Goal: Information Seeking & Learning: Learn about a topic

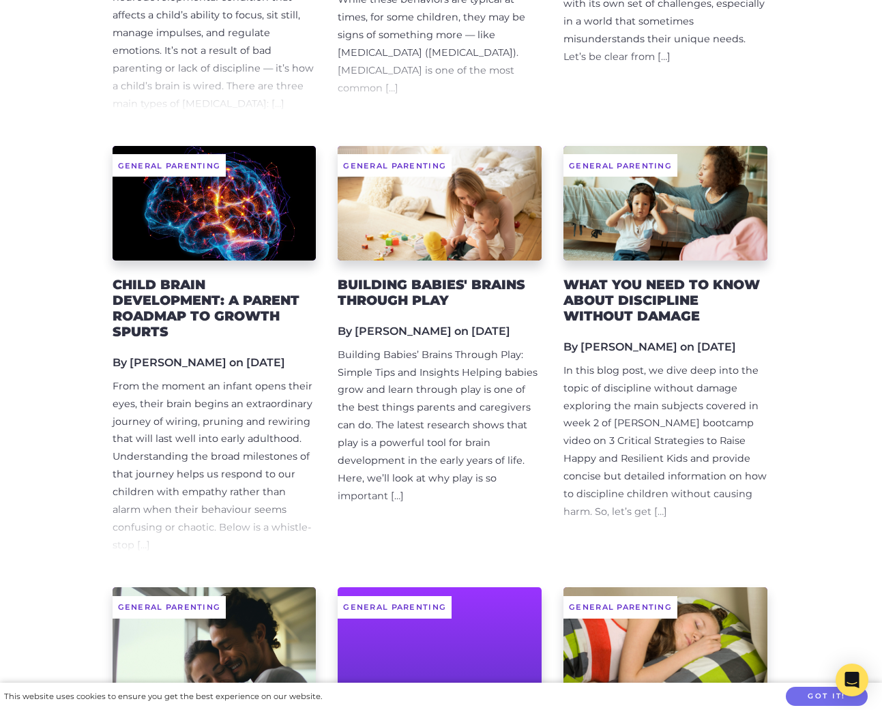
scroll to position [1089, 0]
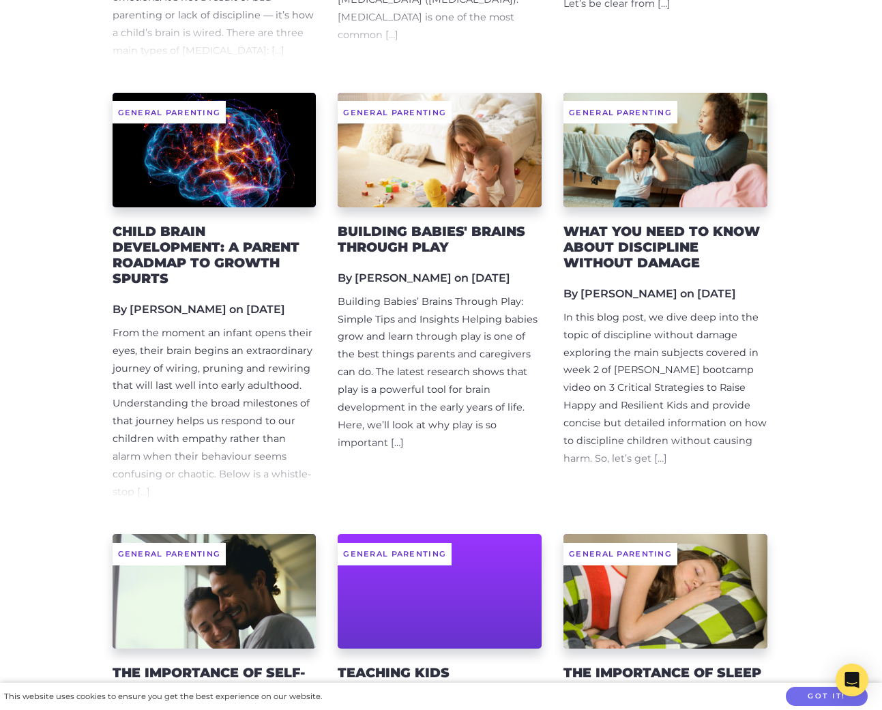
click at [236, 325] on div "From the moment an infant opens their eyes, their brain begins an extraordinary…" at bounding box center [215, 413] width 204 height 177
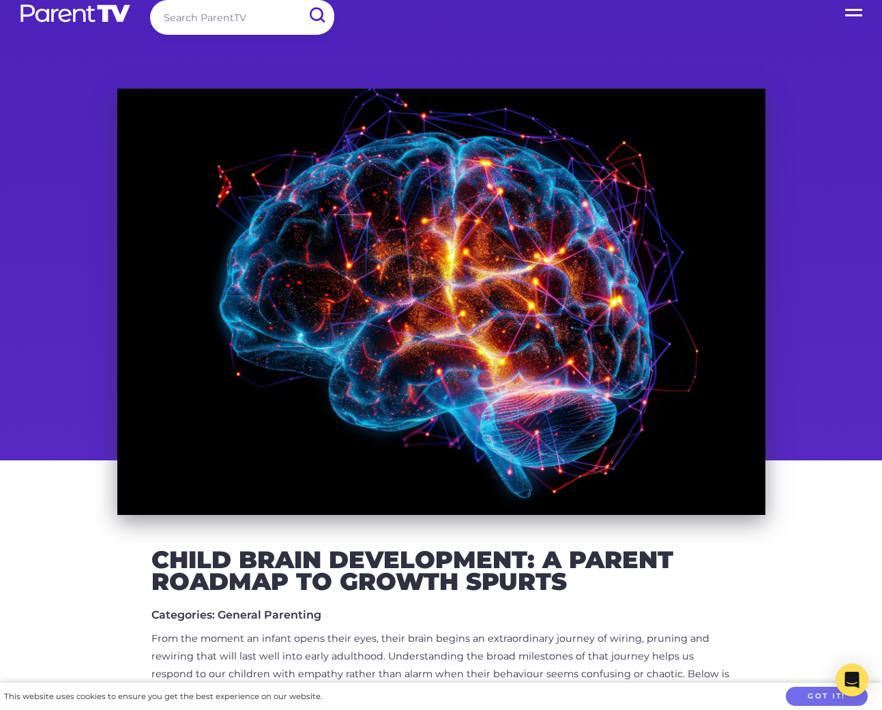
scroll to position [9, 0]
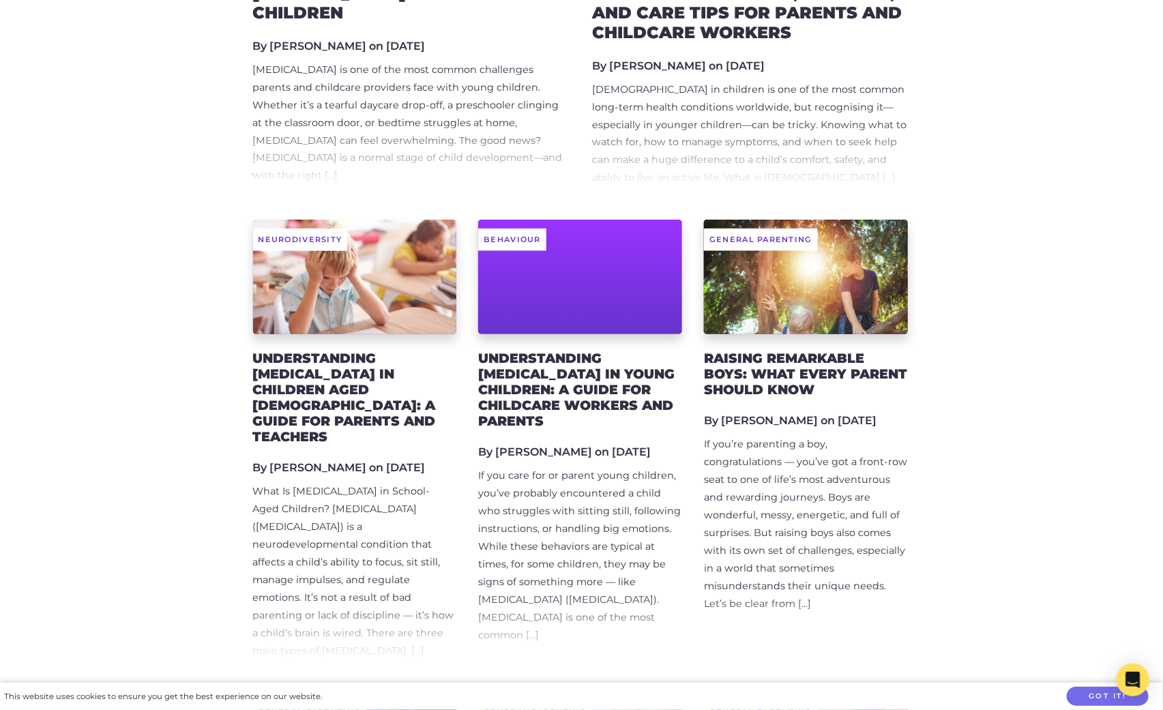
scroll to position [491, 0]
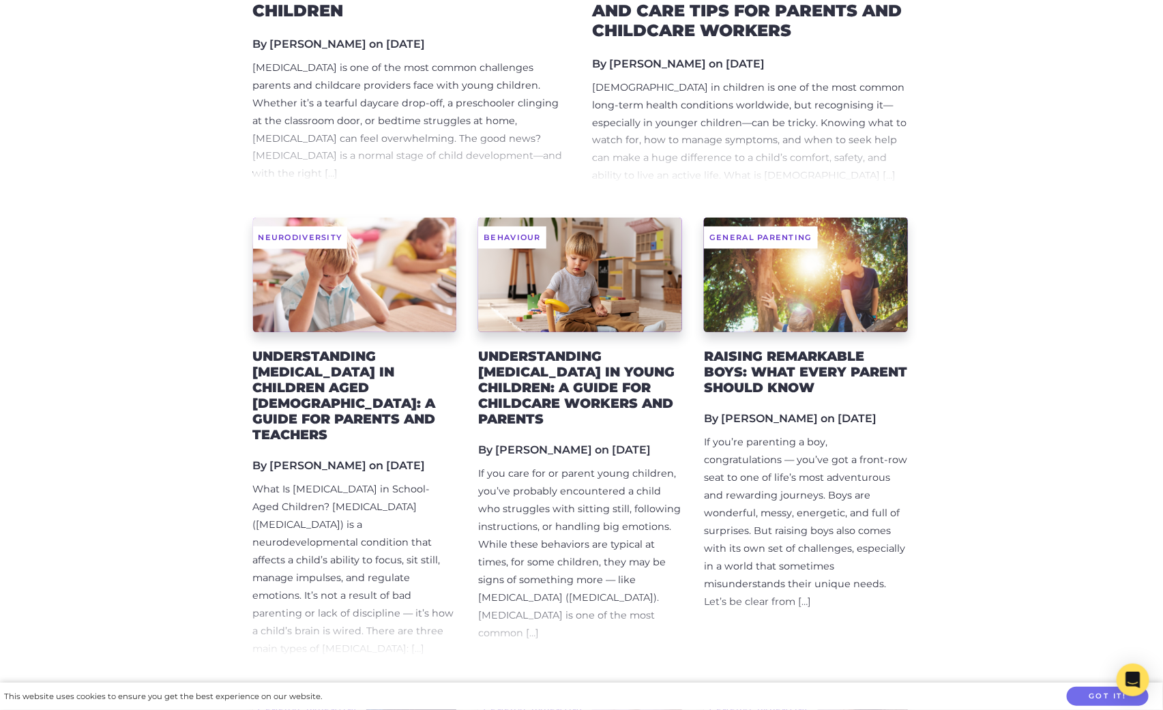
click at [338, 374] on h2 "Understanding ADHD in Children Aged 6–12: A Guide for Parents and Teachers" at bounding box center [355, 395] width 204 height 94
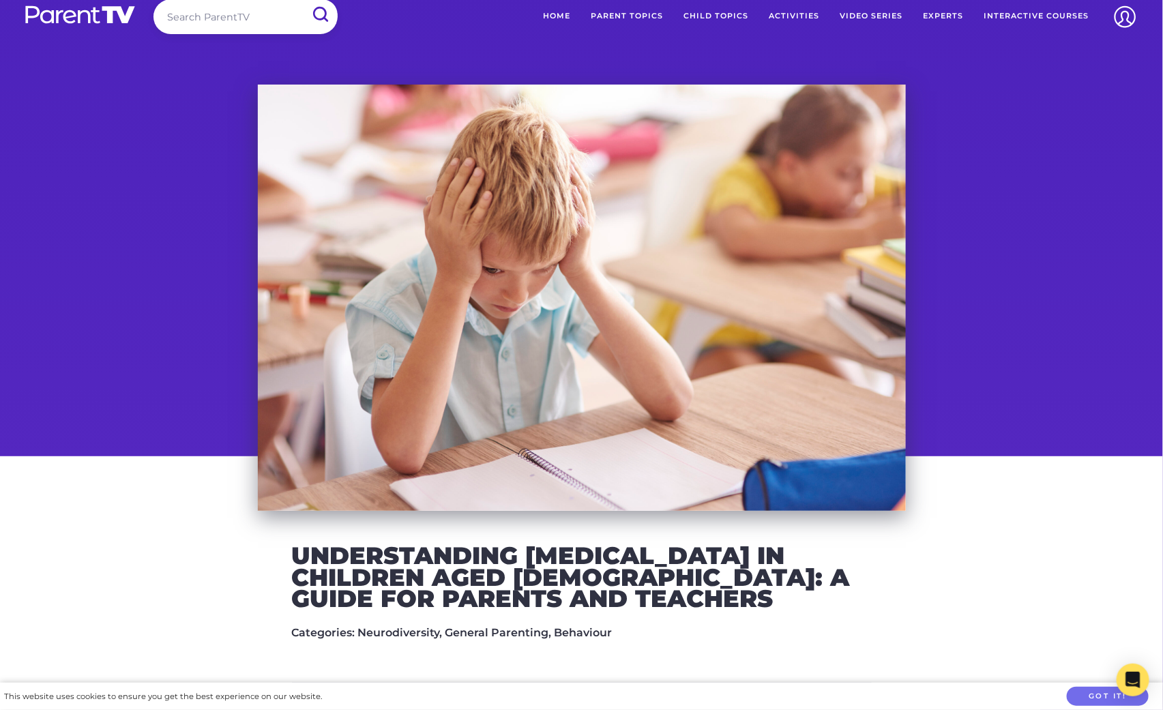
scroll to position [3, 0]
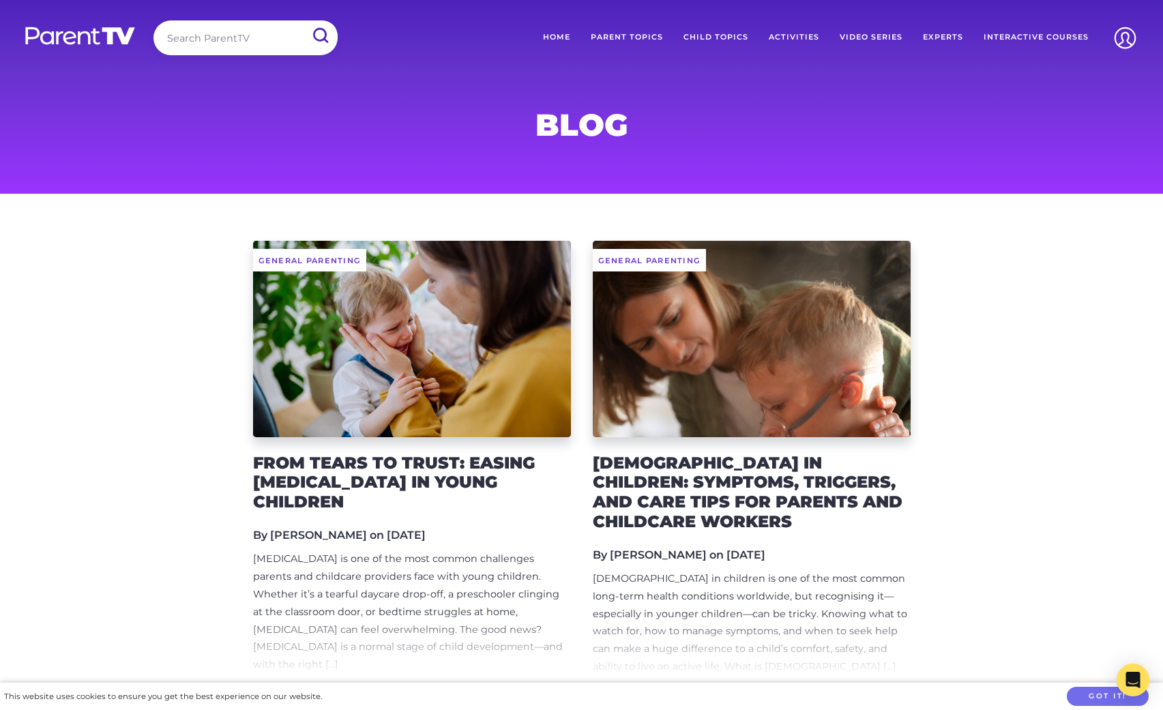
scroll to position [491, 0]
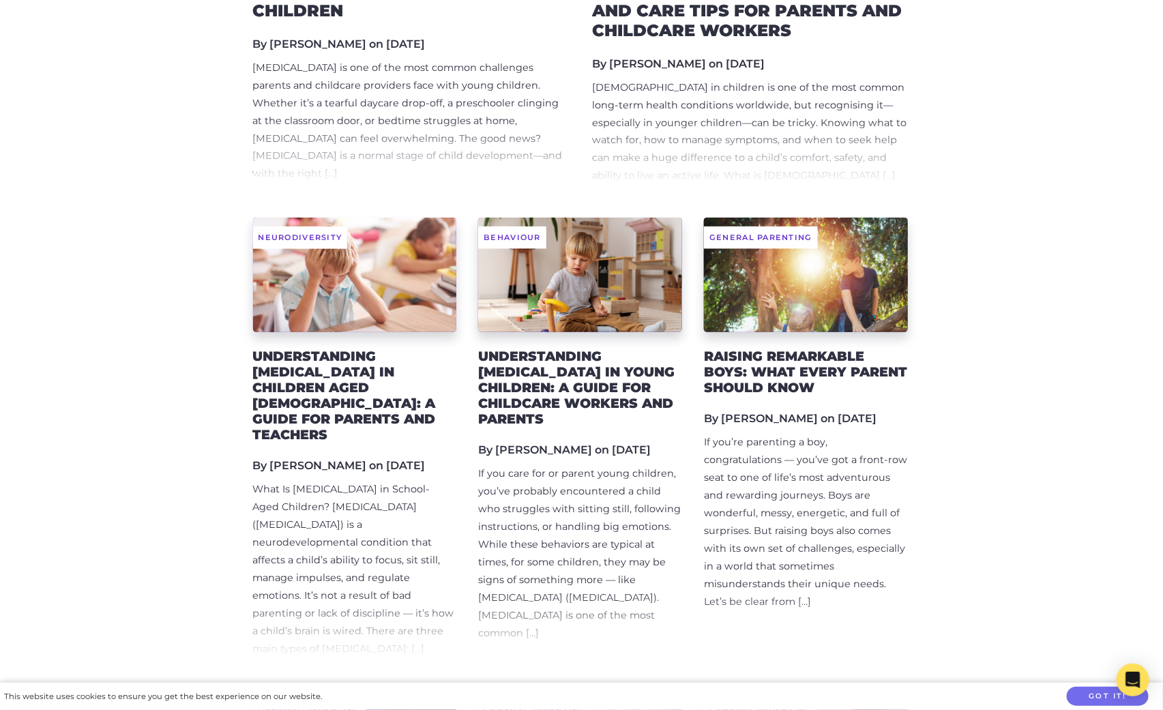
click at [595, 369] on h2 "Understanding [MEDICAL_DATA] in Young Children: A Guide for Childcare Workers a…" at bounding box center [580, 387] width 204 height 78
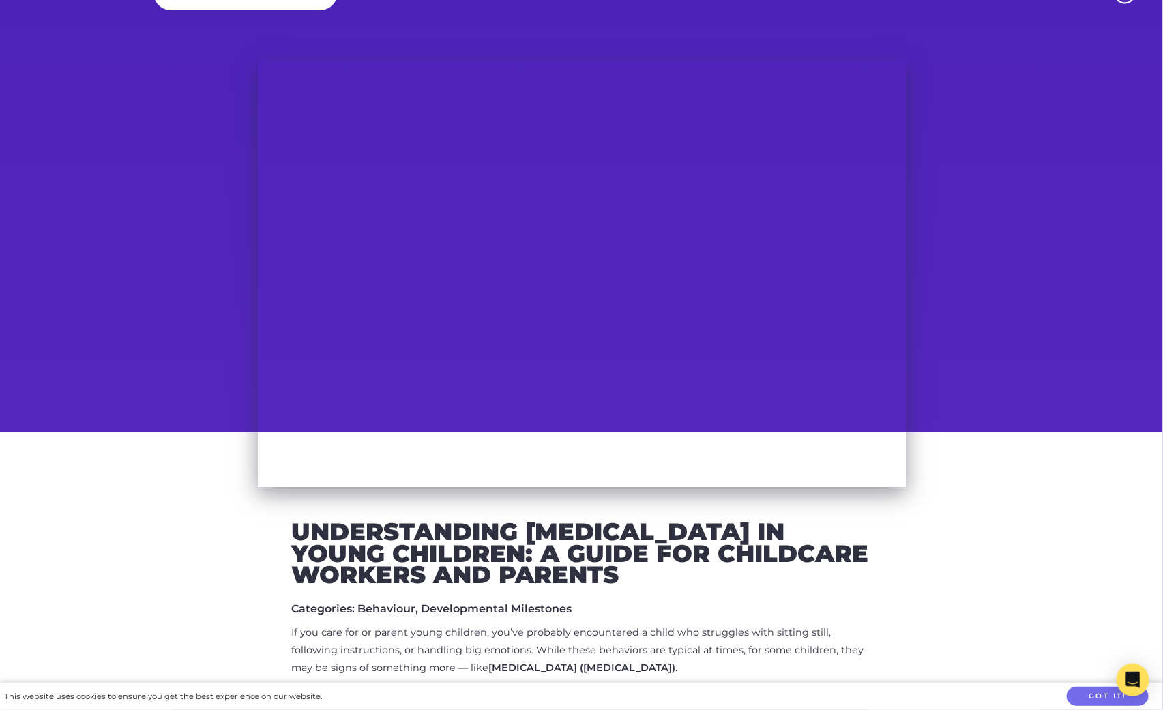
scroll to position [46, 0]
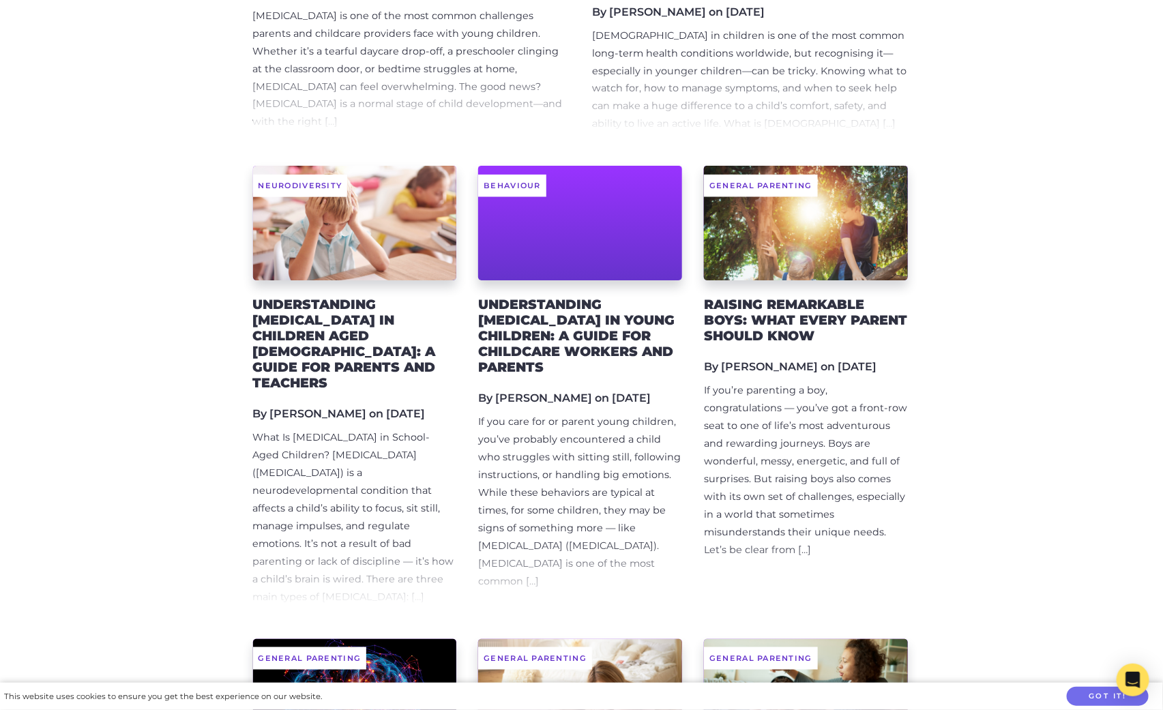
scroll to position [545, 0]
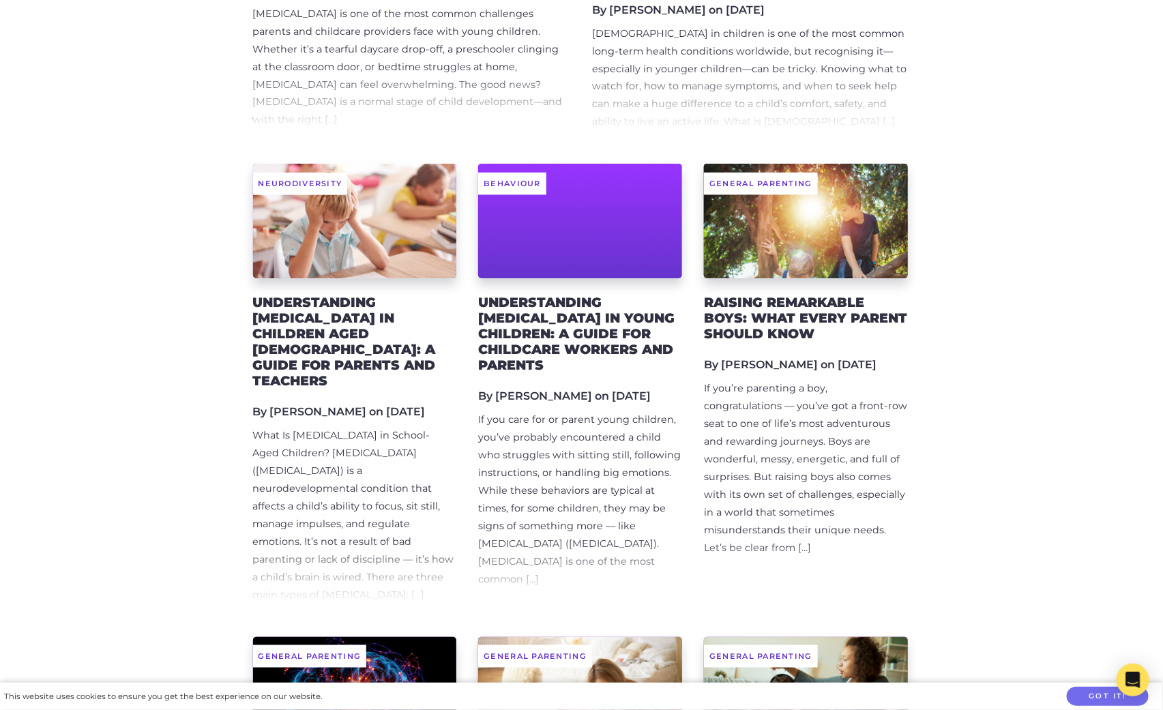
click at [777, 313] on h2 "Raising Remarkable Boys: What Every Parent Should Know" at bounding box center [806, 318] width 204 height 47
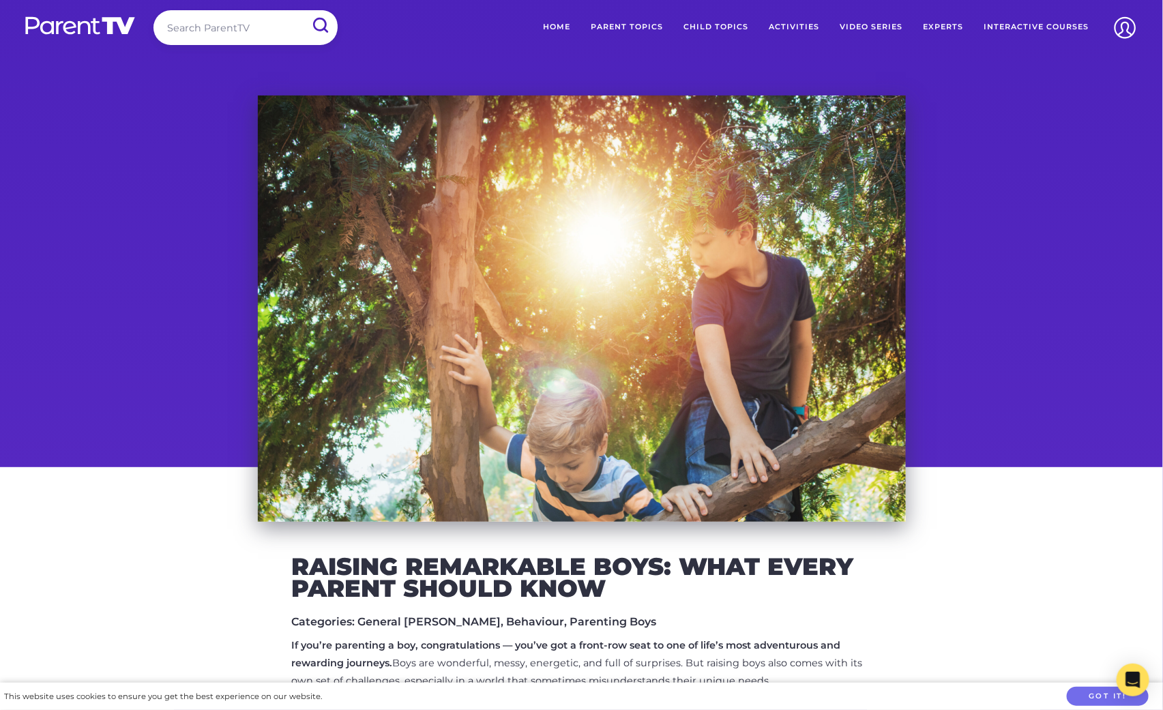
scroll to position [13, 0]
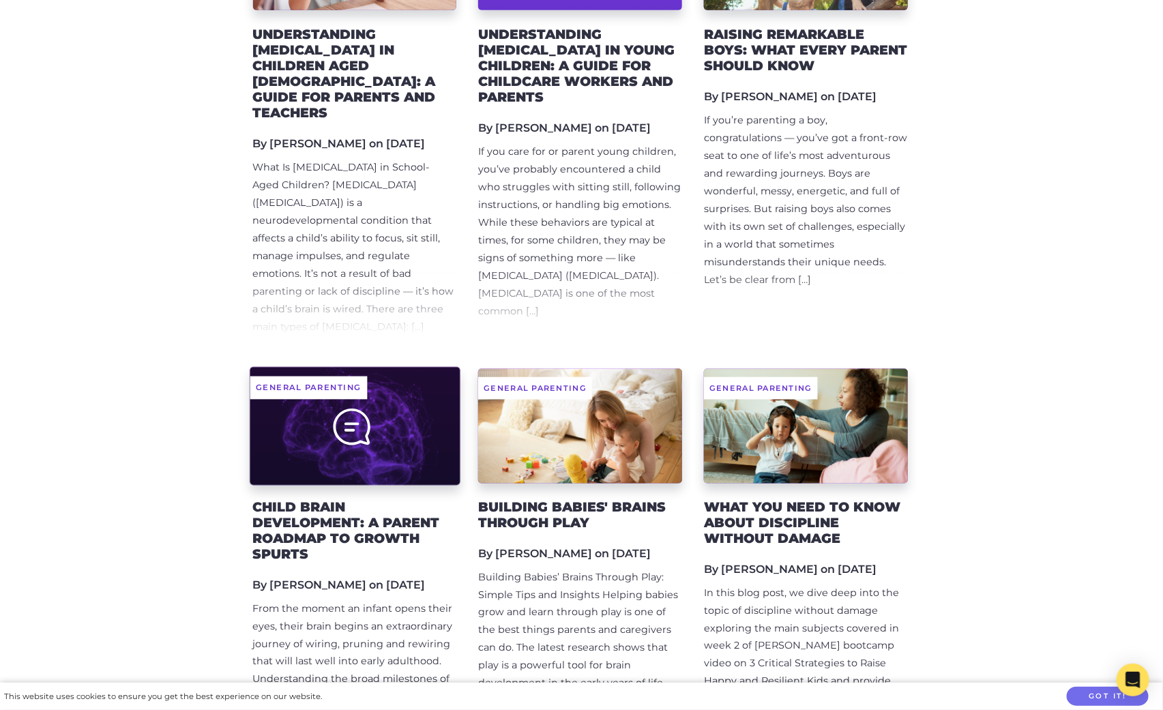
scroll to position [837, 0]
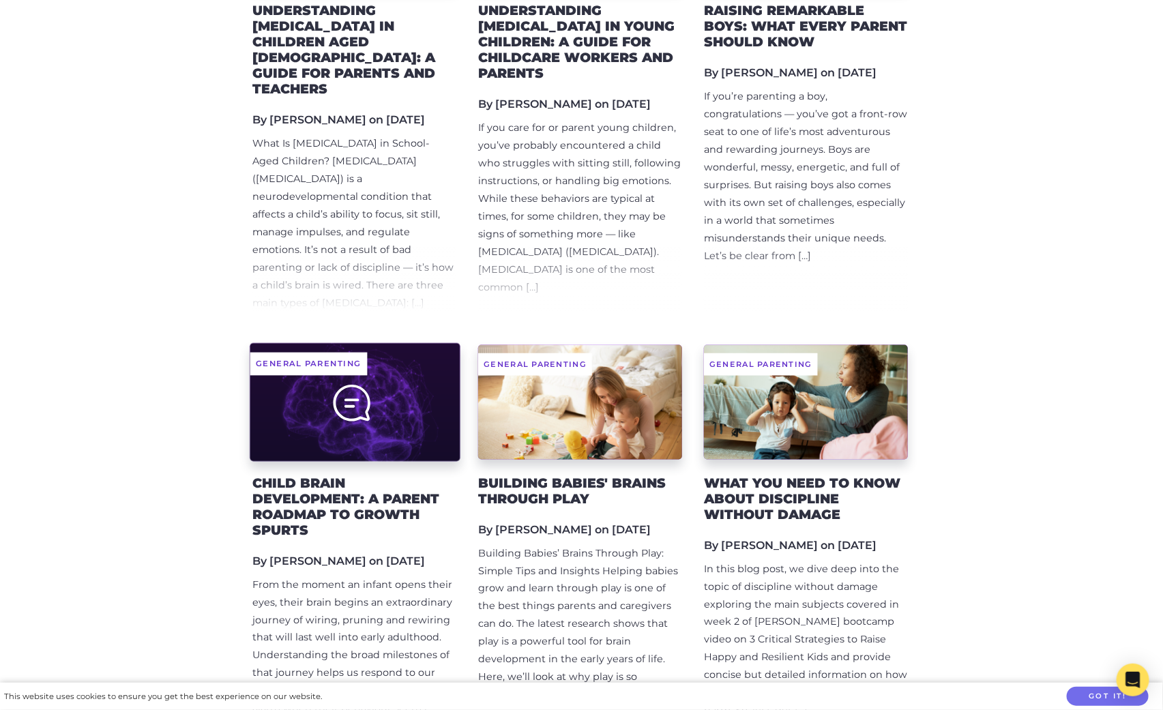
click at [348, 418] on div at bounding box center [355, 402] width 210 height 118
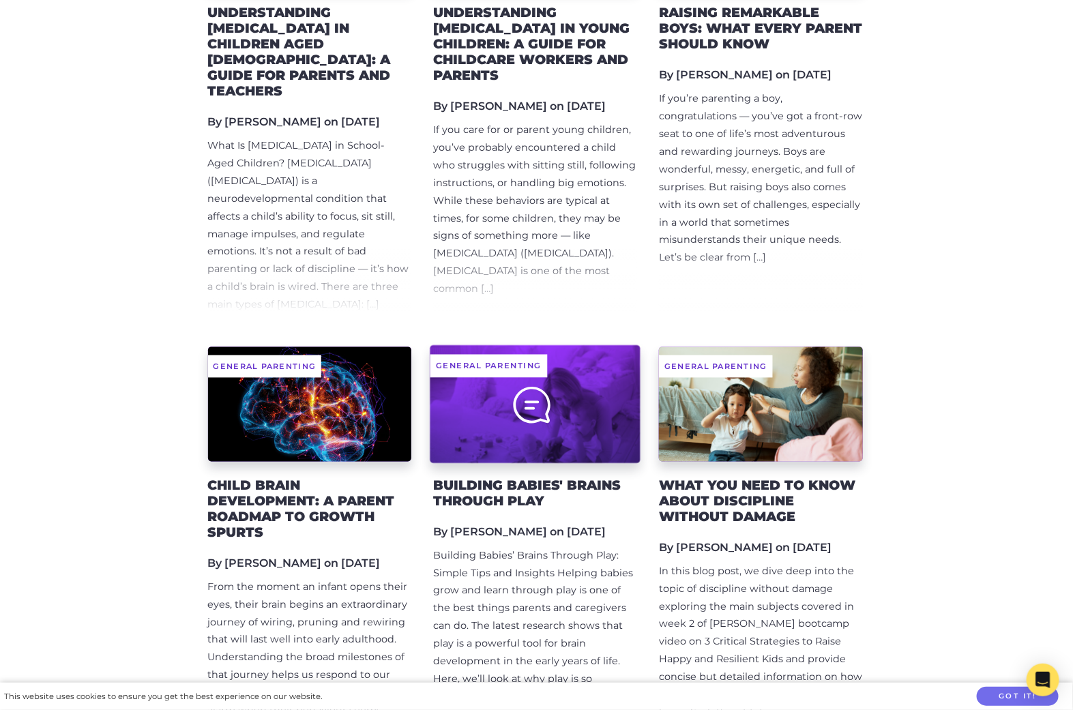
scroll to position [910, 0]
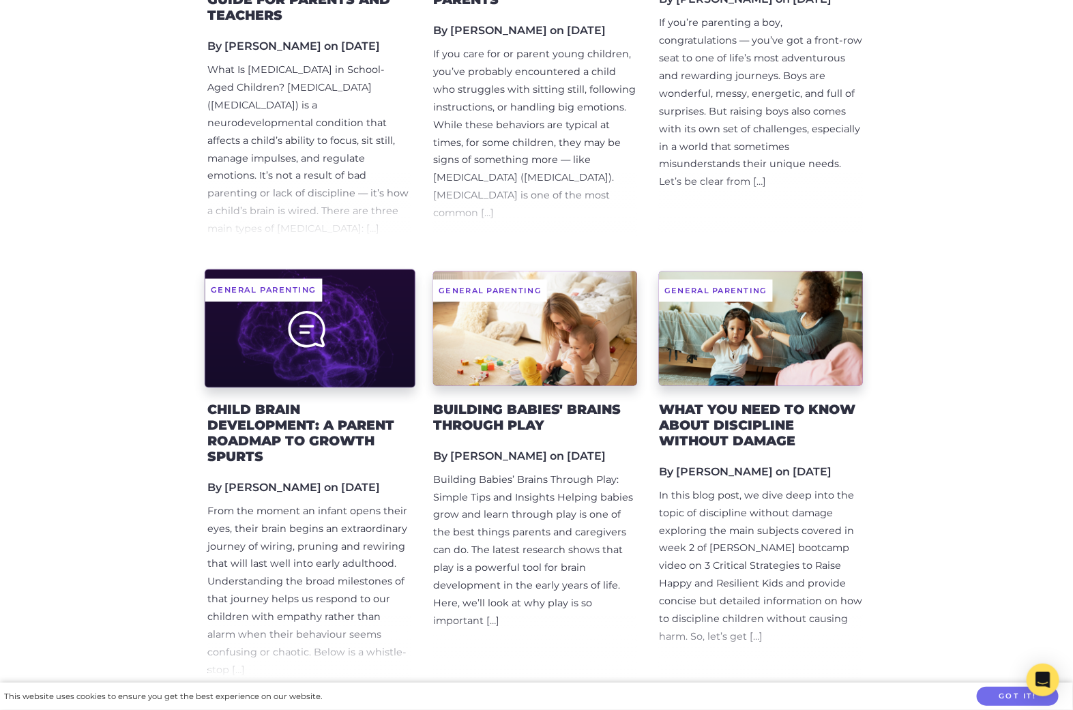
click at [344, 303] on div at bounding box center [310, 328] width 210 height 118
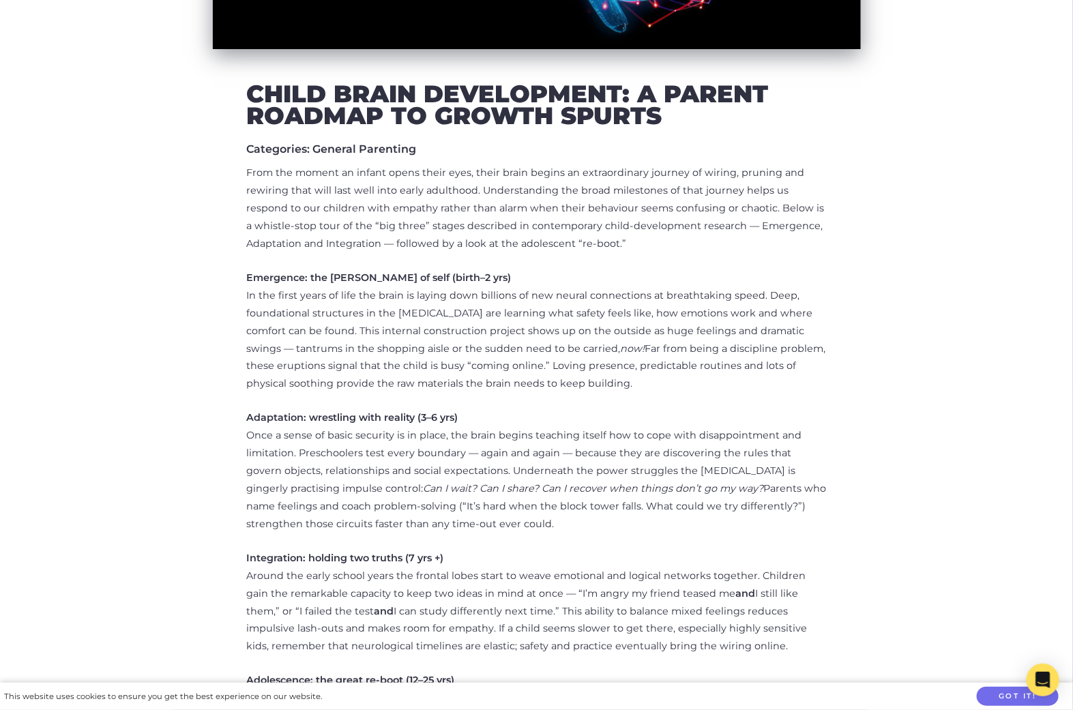
scroll to position [490, 0]
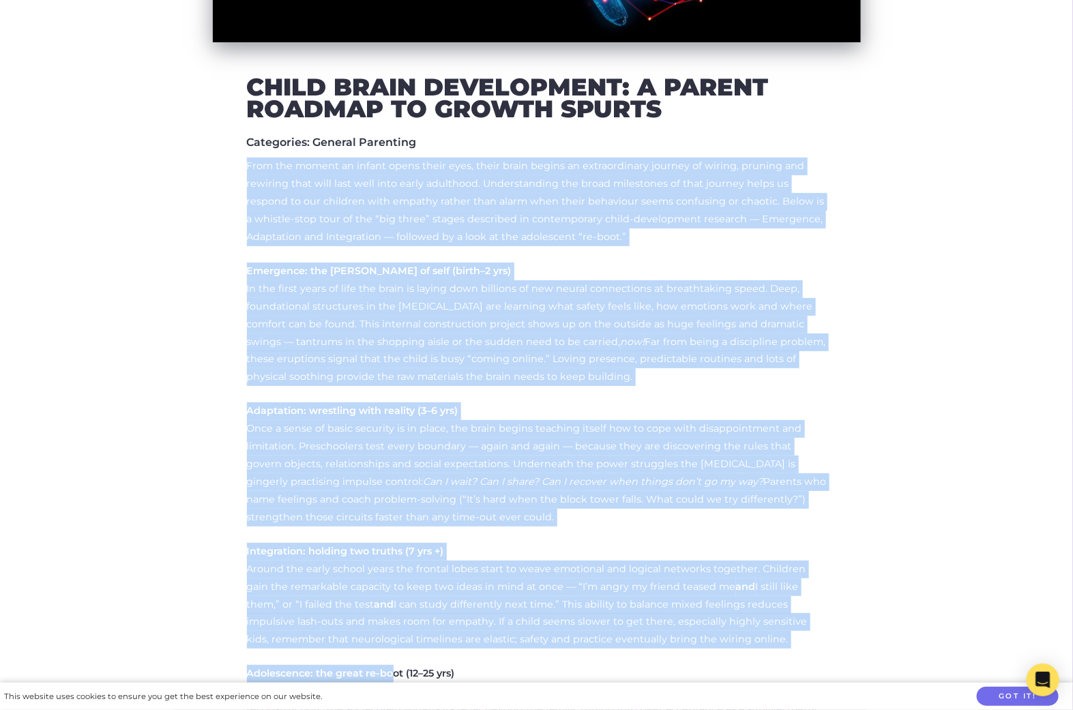
drag, startPoint x: 247, startPoint y: 167, endPoint x: 406, endPoint y: 652, distance: 510.4
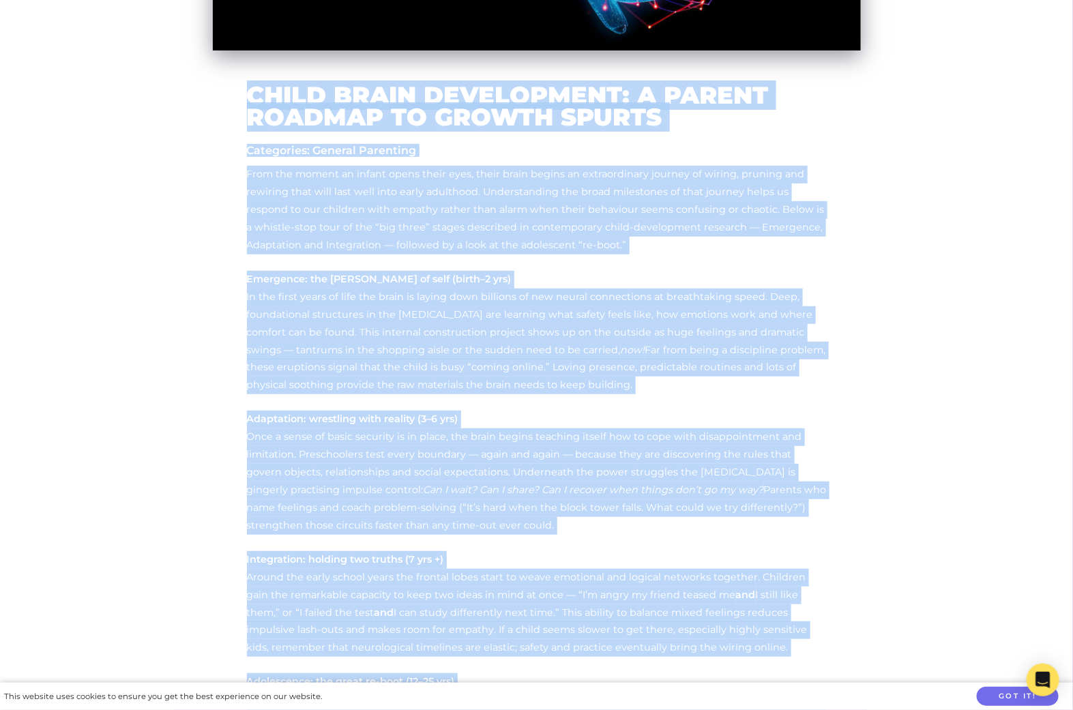
scroll to position [402, 0]
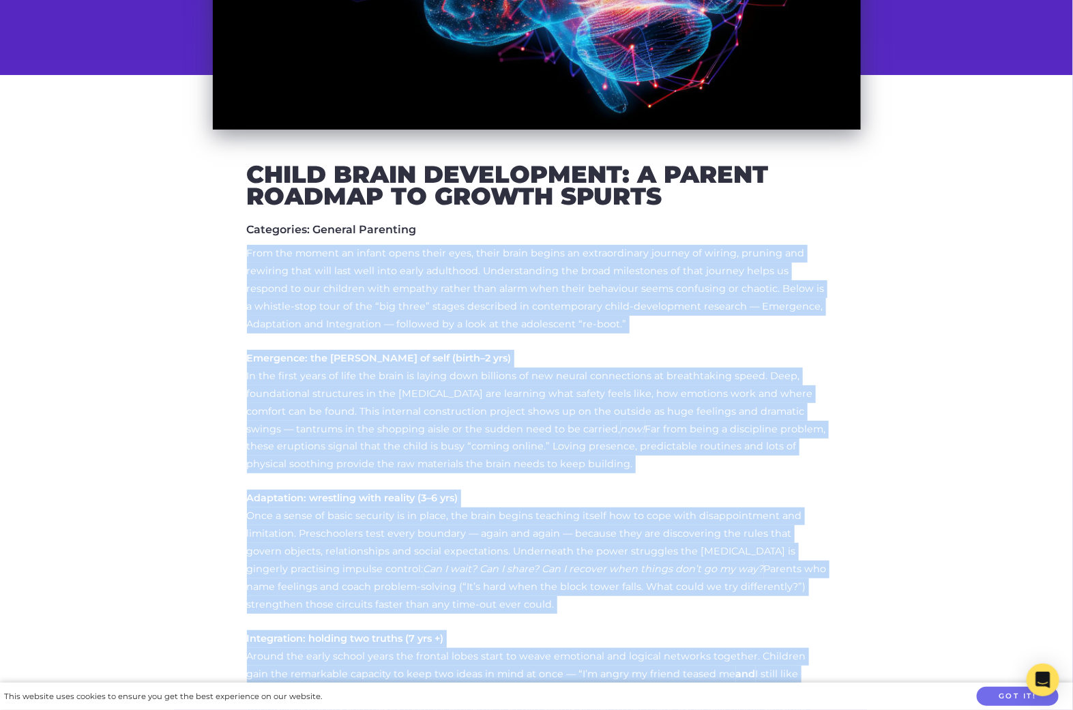
drag, startPoint x: 565, startPoint y: 614, endPoint x: 244, endPoint y: 243, distance: 490.2
copy div "From the moment an infant opens their eyes, their brain begins an extraordinary…"
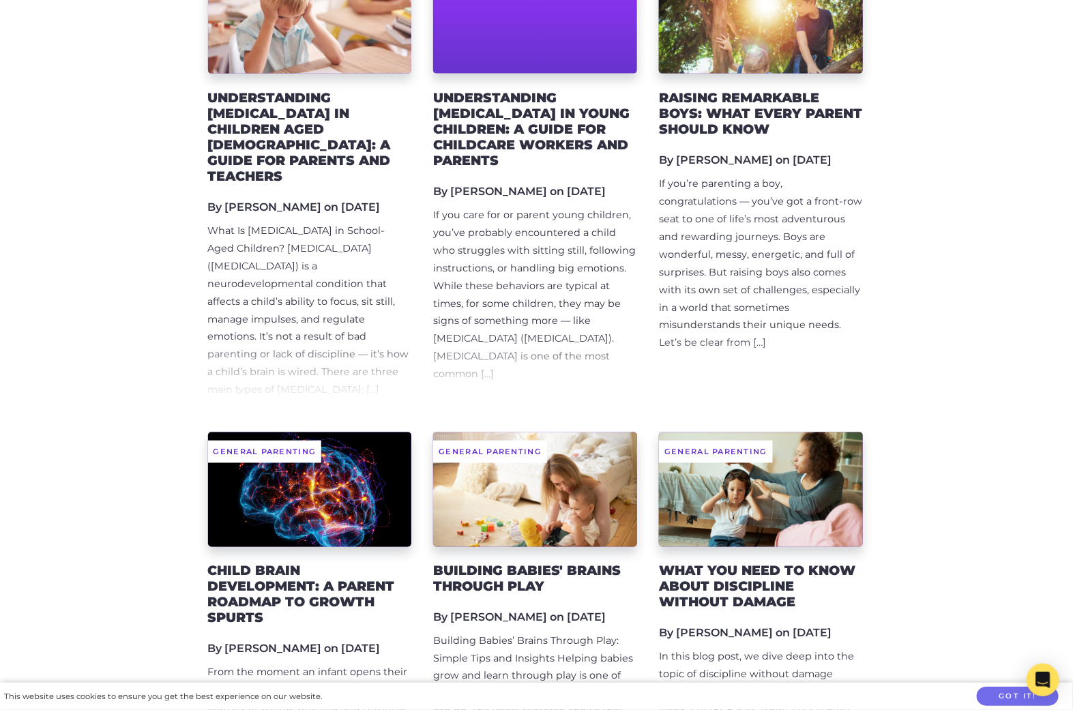
scroll to position [749, 0]
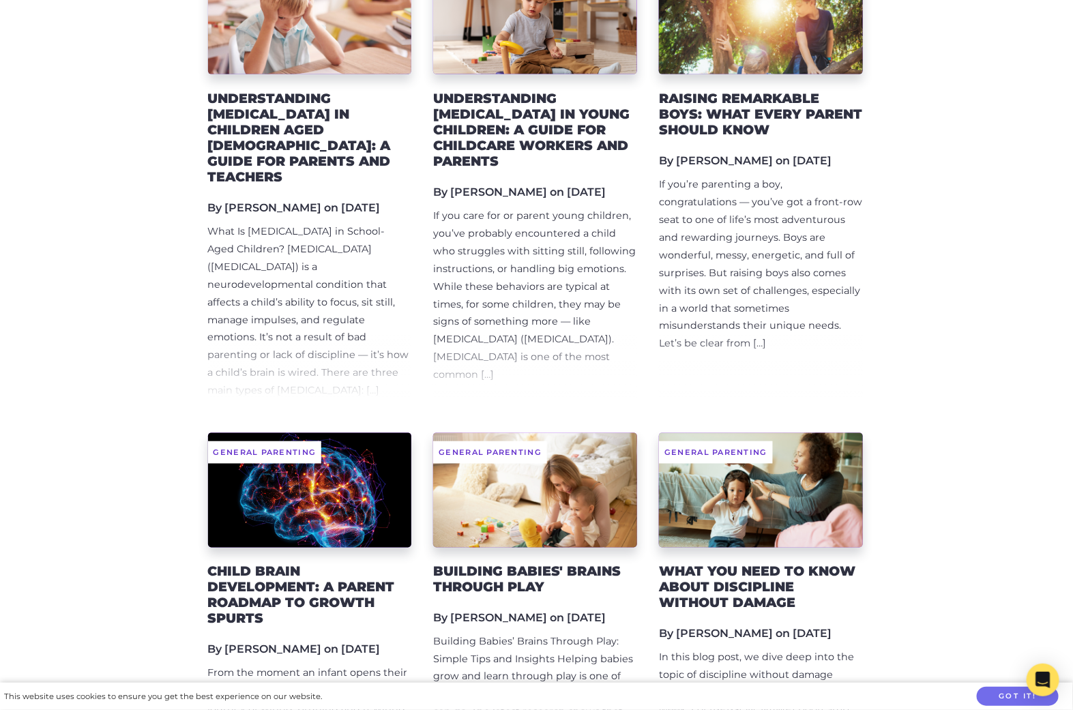
click at [737, 135] on h2 "Raising Remarkable Boys: What Every Parent Should Know" at bounding box center [761, 114] width 204 height 47
